Goal: Task Accomplishment & Management: Manage account settings

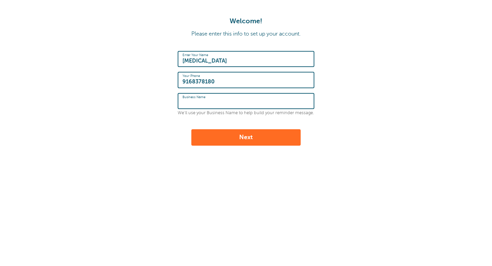
click at [220, 100] on input "Business Name" at bounding box center [245, 101] width 127 height 15
type input "Lifestyle Art Space"
click at [247, 144] on button "Next" at bounding box center [245, 137] width 109 height 16
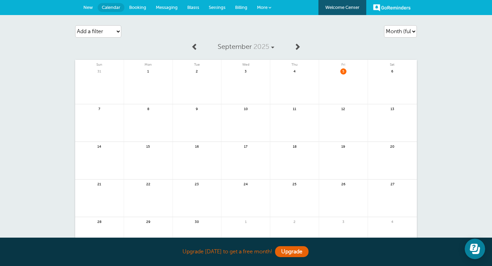
click at [146, 6] on span "Booking" at bounding box center [137, 7] width 17 height 5
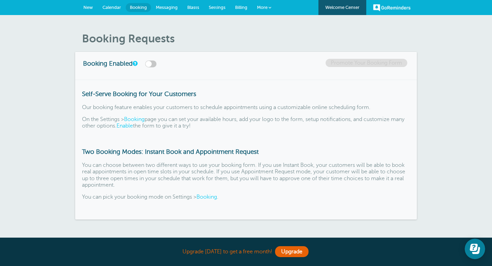
click at [206, 196] on link "Booking" at bounding box center [206, 197] width 20 height 6
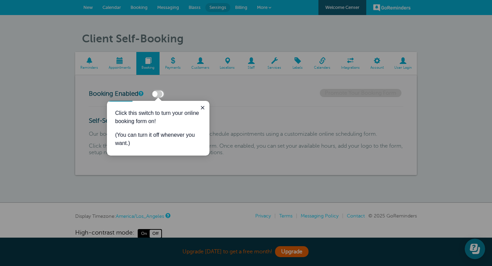
click at [206, 102] on div "Click this switch to turn your online booking form on! (You can turn it off whe…" at bounding box center [158, 128] width 102 height 55
click at [205, 106] on icon "Close guide" at bounding box center [202, 107] width 5 height 5
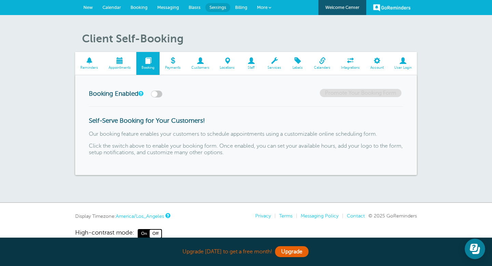
click at [90, 9] on span "New" at bounding box center [88, 7] width 10 height 5
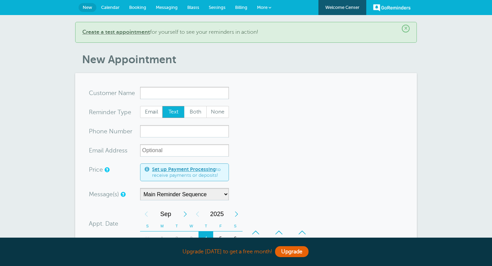
click at [111, 12] on link "Calendar" at bounding box center [110, 7] width 28 height 15
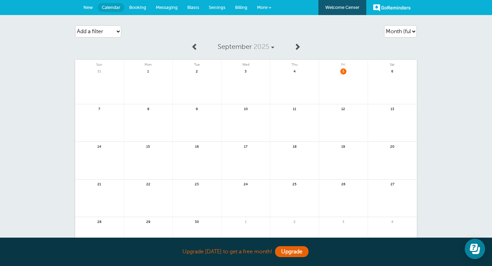
click at [139, 9] on span "Booking" at bounding box center [137, 7] width 17 height 5
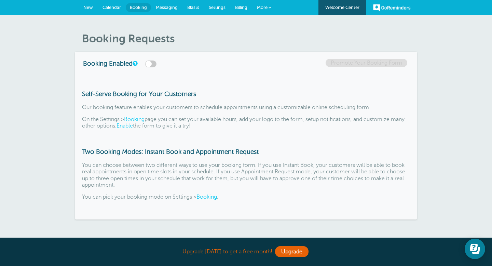
click at [209, 196] on link "Booking" at bounding box center [206, 197] width 20 height 6
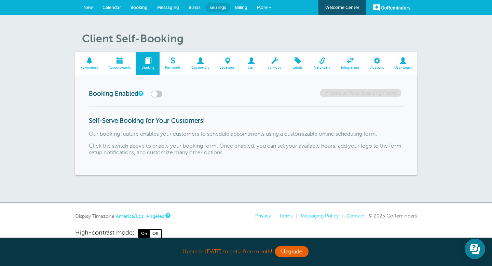
click at [165, 96] on h3 "Booking Enabled" at bounding box center [140, 93] width 102 height 9
click at [162, 93] on label at bounding box center [156, 94] width 11 height 7
click at [0, 0] on input "checkbox" at bounding box center [0, 0] width 0 height 0
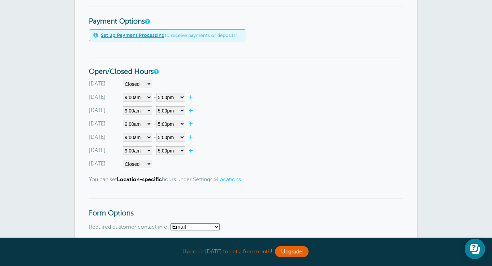
scroll to position [217, 0]
click at [148, 111] on select"] "Closed 12:00am 12:15am 12:30am 12:45am 1:00am 1:15am 1:30am 1:45am 2:00am 2:15a…" at bounding box center [137, 110] width 29 height 9
select select"] "14"
click at [123, 106] on select"] "Closed 12:00am 12:15am 12:30am 12:45am 1:00am 1:15am 1:30am 1:45am 2:00am 2:15a…" at bounding box center [137, 110] width 29 height 9
click at [177, 113] on select"] "12:00am 12:15am 12:30am 12:45am 1:00am 1:15am 1:30am 1:45am 2:00am 2:15am 2:30a…" at bounding box center [170, 110] width 29 height 9
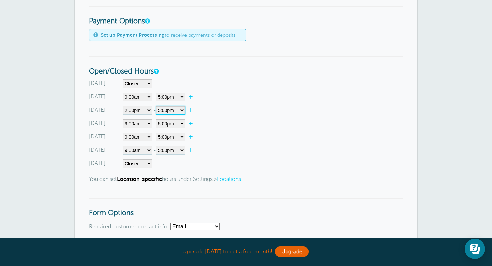
select select"] "18"
click at [157, 106] on select"] "12:00am 12:15am 12:30am 12:45am 1:00am 1:15am 1:30am 1:45am 2:00am 2:15am 2:30a…" at bounding box center [170, 110] width 29 height 9
click at [148, 123] on select"] "Closed 12:00am 12:15am 12:30am 12:45am 1:00am 1:15am 1:30am 1:45am 2:00am 2:15a…" at bounding box center [137, 123] width 29 height 9
select select"] "14"
click at [123, 119] on select"] "Closed 12:00am 12:15am 12:30am 12:45am 1:00am 1:15am 1:30am 1:45am 2:00am 2:15a…" at bounding box center [137, 123] width 29 height 9
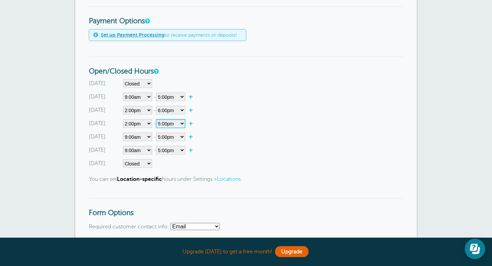
click at [183, 126] on select"] "12:00am 12:15am 12:30am 12:45am 1:00am 1:15am 1:30am 1:45am 2:00am 2:15am 2:30a…" at bounding box center [170, 123] width 29 height 9
select select"] "18"
click at [157, 119] on select"] "12:00am 12:15am 12:30am 12:45am 1:00am 1:15am 1:30am 1:45am 2:00am 2:15am 2:30a…" at bounding box center [170, 123] width 29 height 9
click at [147, 139] on select"] "Closed 12:00am 12:15am 12:30am 12:45am 1:00am 1:15am 1:30am 1:45am 2:00am 2:15a…" at bounding box center [137, 137] width 29 height 9
select select"] "14"
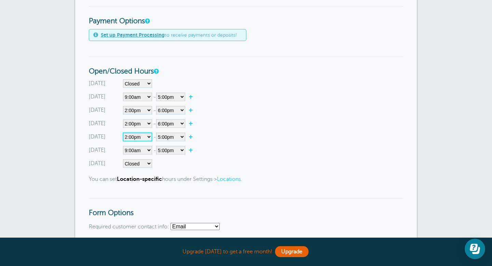
click at [123, 133] on select"] "Closed 12:00am 12:15am 12:30am 12:45am 1:00am 1:15am 1:30am 1:45am 2:00am 2:15a…" at bounding box center [137, 137] width 29 height 9
click at [177, 138] on select"] "12:00am 12:15am 12:30am 12:45am 1:00am 1:15am 1:30am 1:45am 2:00am 2:15am 2:30a…" at bounding box center [170, 137] width 29 height 9
select select"] "18"
click at [157, 133] on select"] "12:00am 12:15am 12:30am 12:45am 1:00am 1:15am 1:30am 1:45am 2:00am 2:15am 2:30a…" at bounding box center [170, 137] width 29 height 9
click at [214, 159] on div "Saturday Closed 12:00am 12:15am 12:30am 12:45am 1:00am 1:15am 1:30am 1:45am 2:0…" at bounding box center [246, 163] width 314 height 9
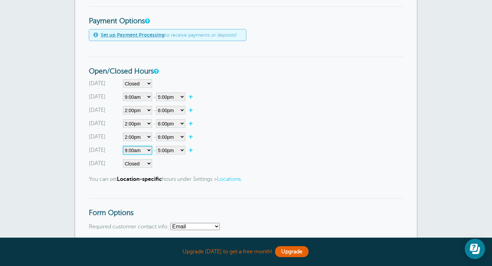
click at [149, 152] on select"] "Closed 12:00am 12:15am 12:30am 12:45am 1:00am 1:15am 1:30am 1:45am 2:00am 2:15a…" at bounding box center [137, 150] width 29 height 9
click at [150, 151] on select"] "Closed 12:00am 12:15am 12:30am 12:45am 1:00am 1:15am 1:30am 1:45am 2:00am 2:15a…" at bounding box center [137, 150] width 29 height 9
select select"] "14"
click at [123, 146] on select"] "Closed 12:00am 12:15am 12:30am 12:45am 1:00am 1:15am 1:30am 1:45am 2:00am 2:15a…" at bounding box center [137, 150] width 29 height 9
click at [182, 148] on select"] "12:00am 12:15am 12:30am 12:45am 1:00am 1:15am 1:30am 1:45am 2:00am 2:15am 2:30a…" at bounding box center [170, 150] width 29 height 9
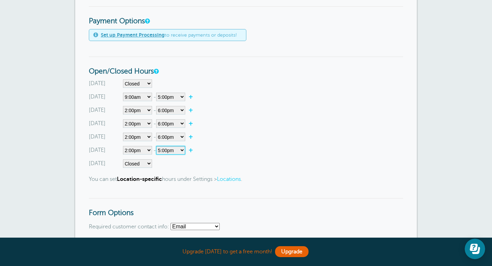
click at [157, 146] on select"] "12:00am 12:15am 12:30am 12:45am 1:00am 1:15am 1:30am 1:45am 2:00am 2:15am 2:30a…" at bounding box center [170, 150] width 29 height 9
click at [227, 128] on div "Sunday Closed 12:00am 12:15am 12:30am 12:45am 1:00am 1:15am 1:30am 1:45am 2:00a…" at bounding box center [246, 123] width 314 height 88
click at [177, 97] on select"] "12:00am 12:15am 12:30am 12:45am 1:00am 1:15am 1:30am 1:45am 2:00am 2:15am 2:30a…" at bounding box center [170, 97] width 29 height 9
click at [145, 99] on select"] "Closed 12:00am 12:15am 12:30am 12:45am 1:00am 1:15am 1:30am 1:45am 2:00am 2:15a…" at bounding box center [137, 97] width 29 height 9
select select"]
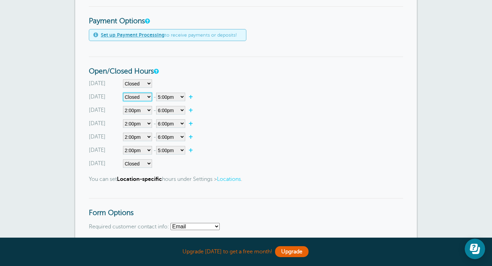
click at [123, 93] on select"] "Closed 12:00am 12:15am 12:30am 12:45am 1:00am 1:15am 1:30am 1:45am 2:00am 2:15a…" at bounding box center [137, 97] width 29 height 9
click at [230, 88] on div "Sunday Closed 12:00am 12:15am 12:30am 12:45am 1:00am 1:15am 1:30am 1:45am 2:00a…" at bounding box center [246, 123] width 314 height 88
click at [149, 151] on select"] "Closed 12:00am 12:15am 12:30am 12:45am 1:00am 1:15am 1:30am 1:45am 2:00am 2:15a…" at bounding box center [137, 150] width 29 height 9
select select"]
click at [123, 146] on select"] "Closed 12:00am 12:15am 12:30am 12:45am 1:00am 1:15am 1:30am 1:45am 2:00am 2:15a…" at bounding box center [137, 150] width 29 height 9
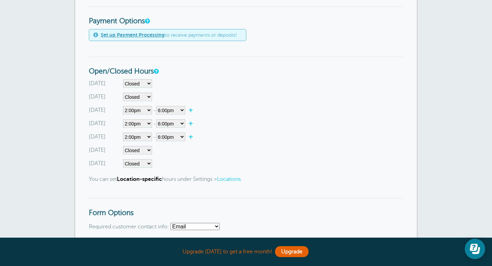
click at [191, 158] on div "Sunday Closed 12:00am 12:15am 12:30am 12:45am 1:00am 1:15am 1:30am 1:45am 2:00a…" at bounding box center [246, 123] width 314 height 88
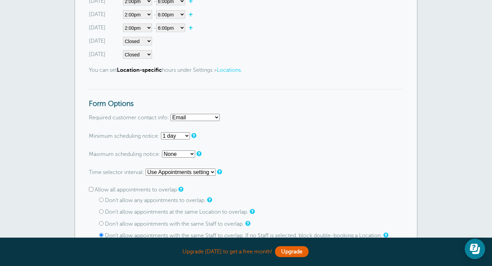
scroll to position [330, 0]
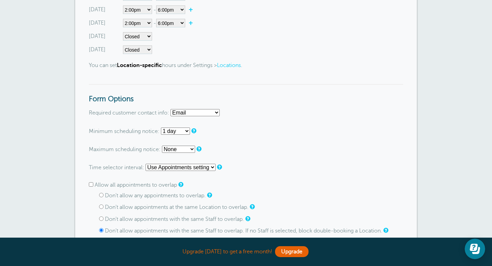
click at [219, 113] on select "Email Phone Email or Phone Email and Phone" at bounding box center [194, 112] width 49 height 7
select select "either"
click at [171, 109] on select "Email Phone Email or Phone Email and Phone" at bounding box center [194, 112] width 49 height 7
click at [185, 131] on select "None 1 hour 2 hours 3 hours 4 hours 5 hours 6 hours 7 hours 8 hours 9 hours 10 …" at bounding box center [175, 130] width 29 height 7
select select "2 days"
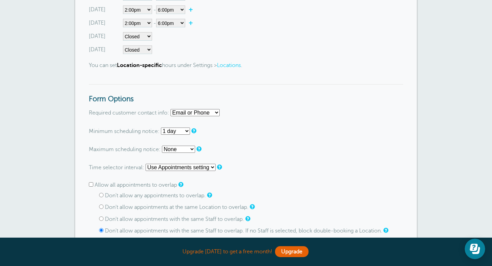
click at [161, 127] on select "None 1 hour 2 hours 3 hours 4 hours 5 hours 6 hours 7 hours 8 hours 9 hours 10 …" at bounding box center [175, 130] width 29 height 7
click at [217, 147] on p "Maximum scheduling notice: None 1 day 2 days 3 days 4 days 5 days 6 days 1 week…" at bounding box center [246, 149] width 314 height 7
click at [192, 151] on select "None 1 day 2 days 3 days 4 days 5 days 6 days 1 week 2 weeks 3 weeks 4 weeks 5 …" at bounding box center [178, 149] width 33 height 7
click at [162, 146] on select "None 1 day 2 days 3 days 4 days 5 days 6 days 1 week 2 weeks 3 weeks 4 weeks 5 …" at bounding box center [178, 149] width 33 height 7
click at [222, 142] on form "Go To Form Copy Link Booking Style Instant book Appointment request Instant-boo…" at bounding box center [246, 197] width 314 height 821
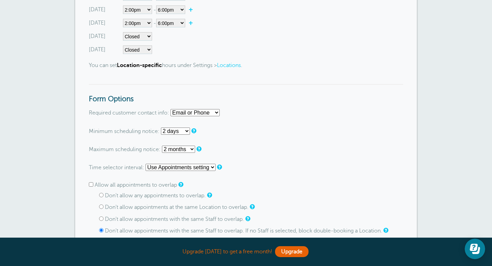
click at [189, 150] on select "None 1 day 2 days 3 days 4 days 5 days 6 days 1 week 2 weeks 3 weeks 4 weeks 5 …" at bounding box center [178, 149] width 33 height 7
click at [162, 146] on select "None 1 day 2 days 3 days 4 days 5 days 6 days 1 week 2 weeks 3 weeks 4 weeks 5 …" at bounding box center [178, 149] width 33 height 7
click at [223, 141] on form "Go To Form Copy Link Booking Style Instant book Appointment request Instant-boo…" at bounding box center [246, 197] width 314 height 821
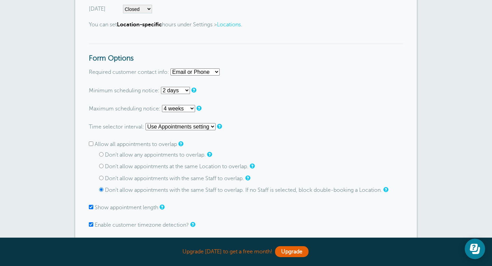
scroll to position [371, 0]
click at [193, 109] on select "None 1 day 2 days 3 days 4 days 5 days 6 days 1 week 2 weeks 3 weeks 4 weeks 5 …" at bounding box center [178, 108] width 33 height 7
select select "2 months"
click at [162, 105] on select "None 1 day 2 days 3 days 4 days 5 days 6 days 1 week 2 weeks 3 weeks 4 weeks 5 …" at bounding box center [178, 108] width 33 height 7
click at [264, 122] on form "Go To Form Copy Link Booking Style Instant book Appointment request Instant-boo…" at bounding box center [246, 156] width 314 height 821
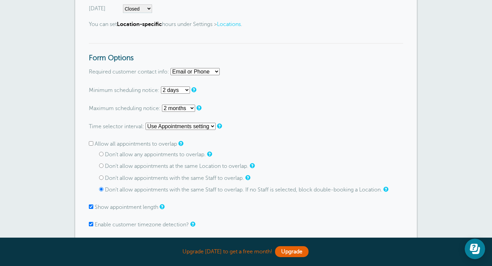
click at [209, 127] on select "Use Appointments setting 1 minute 5 minutes 10 minutes 15 minutes 20 minutes 30…" at bounding box center [181, 126] width 70 height 7
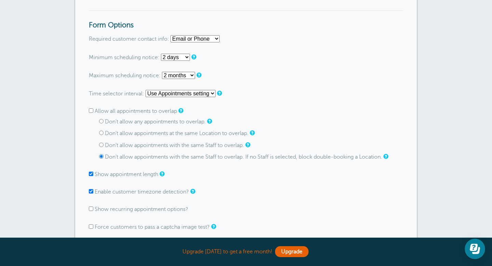
scroll to position [407, 0]
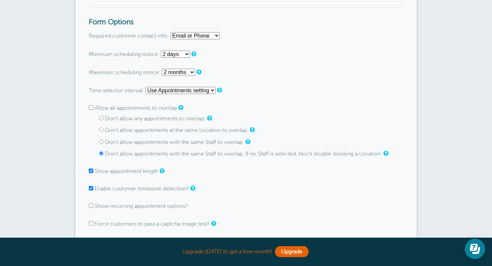
click at [209, 91] on select "Use Appointments setting 1 minute 5 minutes 10 minutes 15 minutes 20 minutes 30…" at bounding box center [181, 90] width 70 height 7
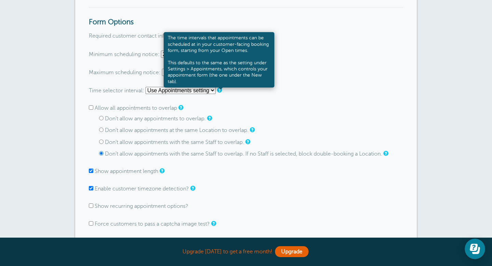
click at [218, 92] on link at bounding box center [219, 90] width 4 height 4
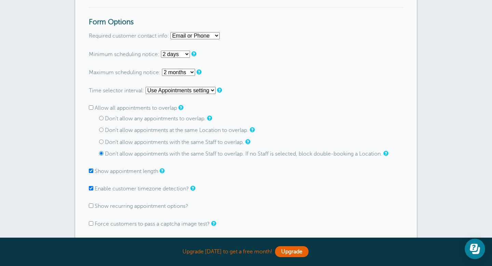
click at [214, 102] on form "Go To Form Copy Link Booking Style Instant book Appointment request Instant-boo…" at bounding box center [246, 120] width 314 height 821
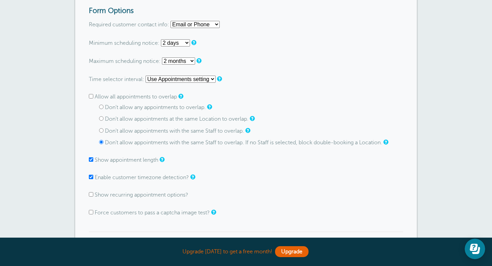
scroll to position [420, 0]
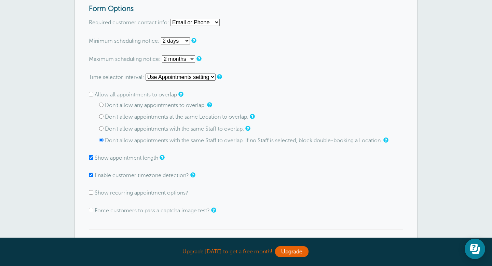
click at [101, 109] on div "Don't allow any appointments to overlap." at bounding box center [251, 105] width 304 height 6
click at [103, 105] on input "Don't allow any appointments to overlap." at bounding box center [101, 104] width 4 height 4
radio input "true"
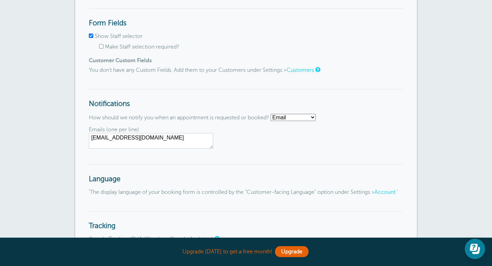
scroll to position [646, 0]
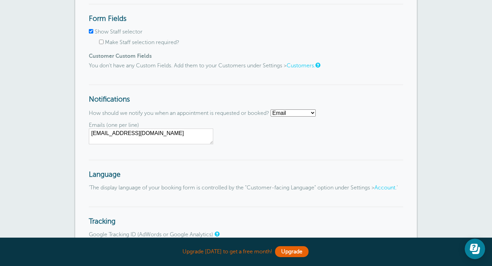
click at [304, 114] on select "Email SMS No notifications" at bounding box center [293, 112] width 45 height 7
click at [274, 111] on select "Email SMS No notifications" at bounding box center [293, 112] width 45 height 7
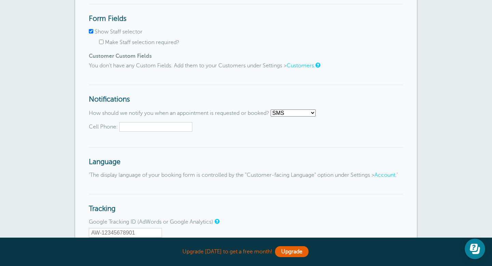
click at [166, 128] on input "Cell Phone:" at bounding box center [155, 127] width 73 height 10
click at [306, 112] on select "Email SMS No notifications" at bounding box center [293, 112] width 45 height 7
select select "email"
click at [274, 111] on select "Email SMS No notifications" at bounding box center [293, 112] width 45 height 7
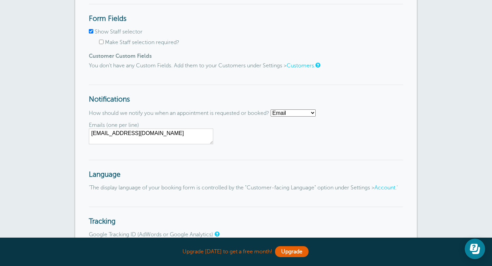
click at [262, 138] on span "Emails (one per line) tobiliston426@gmail.com" at bounding box center [246, 133] width 314 height 22
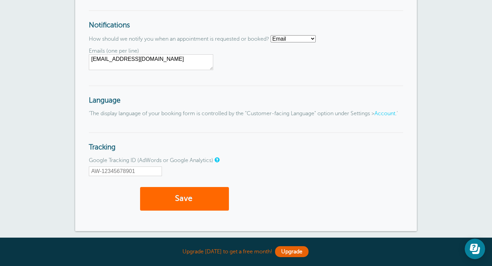
scroll to position [799, 0]
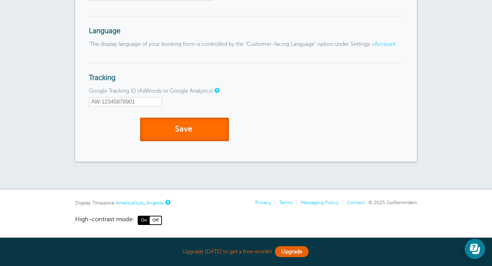
click at [207, 130] on button "Save" at bounding box center [184, 129] width 89 height 24
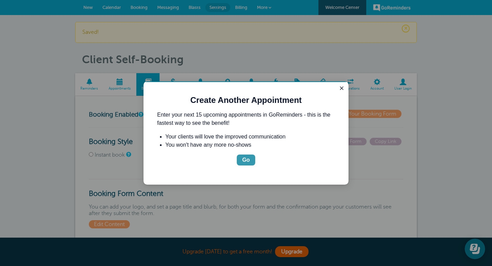
click at [246, 161] on div "Go" at bounding box center [246, 160] width 8 height 8
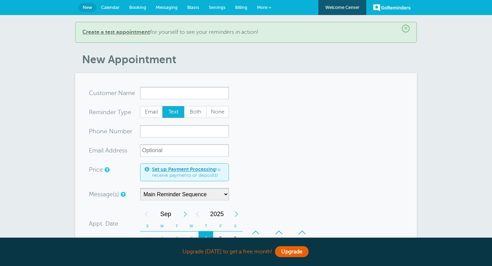
click at [113, 8] on span "Calendar" at bounding box center [110, 7] width 18 height 5
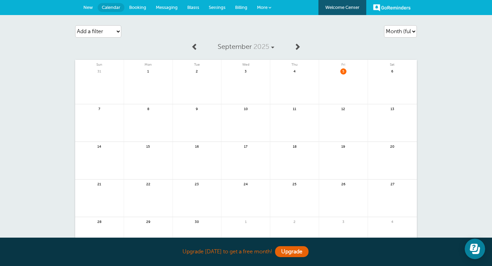
click at [148, 114] on link at bounding box center [148, 127] width 49 height 30
click at [135, 6] on span "Booking" at bounding box center [137, 7] width 17 height 5
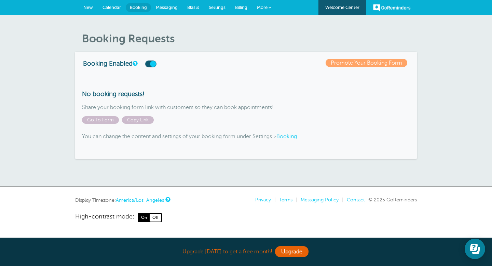
click at [108, 9] on span "Calendar" at bounding box center [111, 7] width 18 height 5
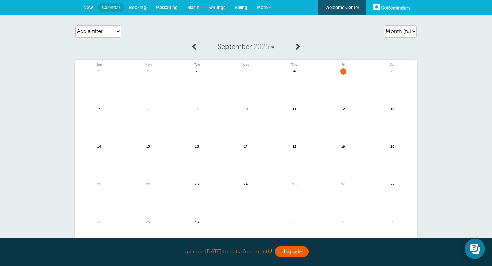
click at [217, 6] on span "Settings" at bounding box center [217, 7] width 17 height 5
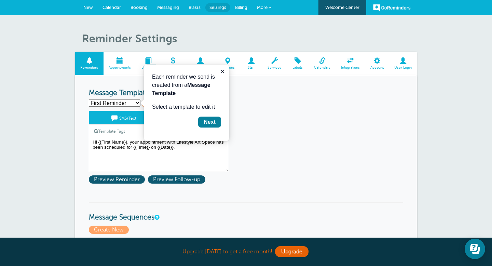
click at [120, 66] on span "Appointments" at bounding box center [120, 68] width 26 height 4
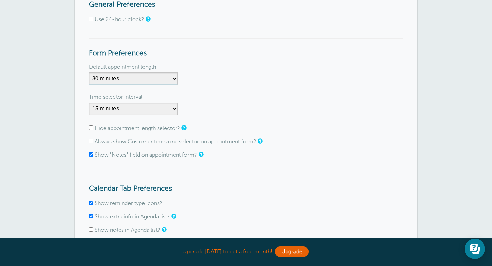
scroll to position [89, 0]
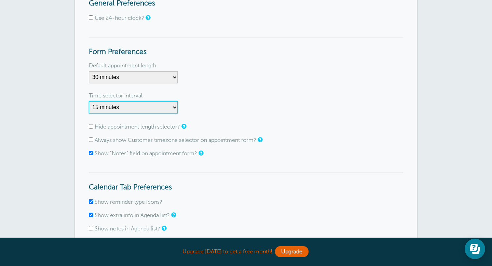
click at [173, 110] on select "1 minute 5 minutes 10 minutes 15 minutes 20 minutes 30 minutes 60 minutes" at bounding box center [133, 107] width 89 height 12
select select "30"
click at [89, 101] on select "1 minute 5 minutes 10 minutes 15 minutes 20 minutes 30 minutes 60 minutes" at bounding box center [133, 107] width 89 height 12
click at [212, 100] on div "Time selector interval" at bounding box center [246, 95] width 314 height 11
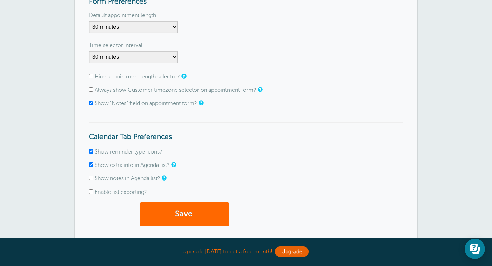
scroll to position [150, 0]
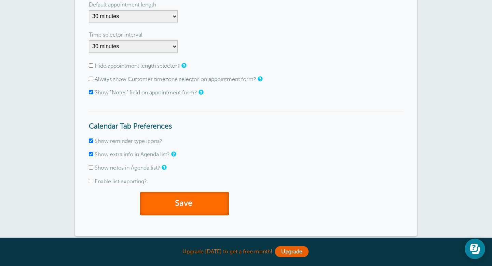
click at [170, 200] on button "Save" at bounding box center [184, 204] width 89 height 24
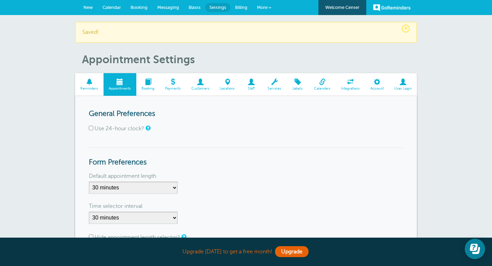
click at [122, 85] on span at bounding box center [119, 82] width 33 height 6
click at [86, 88] on span "Reminders" at bounding box center [90, 88] width 22 height 4
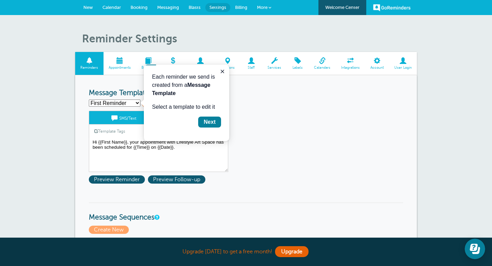
click at [115, 7] on span "Calendar" at bounding box center [111, 7] width 18 height 5
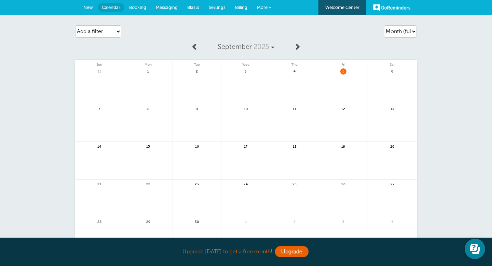
click at [150, 123] on link at bounding box center [148, 127] width 49 height 30
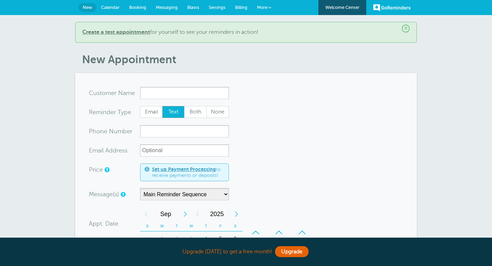
click at [112, 8] on span "Calendar" at bounding box center [110, 7] width 18 height 5
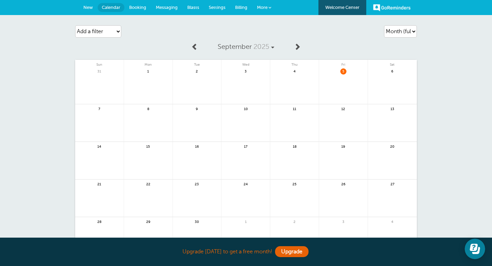
click at [141, 8] on span "Booking" at bounding box center [137, 7] width 17 height 5
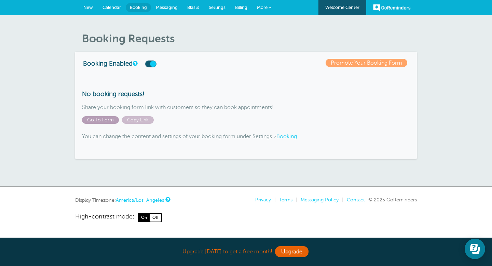
click at [107, 120] on span "Go To Form" at bounding box center [100, 120] width 37 height 8
click at [164, 9] on span "Messaging" at bounding box center [167, 7] width 22 height 5
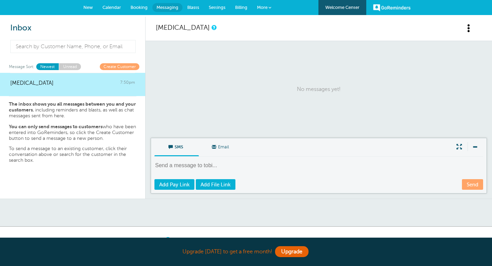
click at [192, 8] on span "Blasts" at bounding box center [193, 7] width 12 height 5
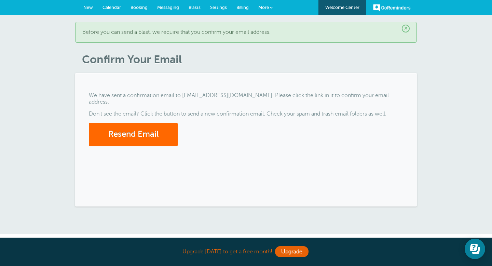
click at [219, 8] on span "Settings" at bounding box center [218, 7] width 17 height 5
